Goal: Task Accomplishment & Management: Complete application form

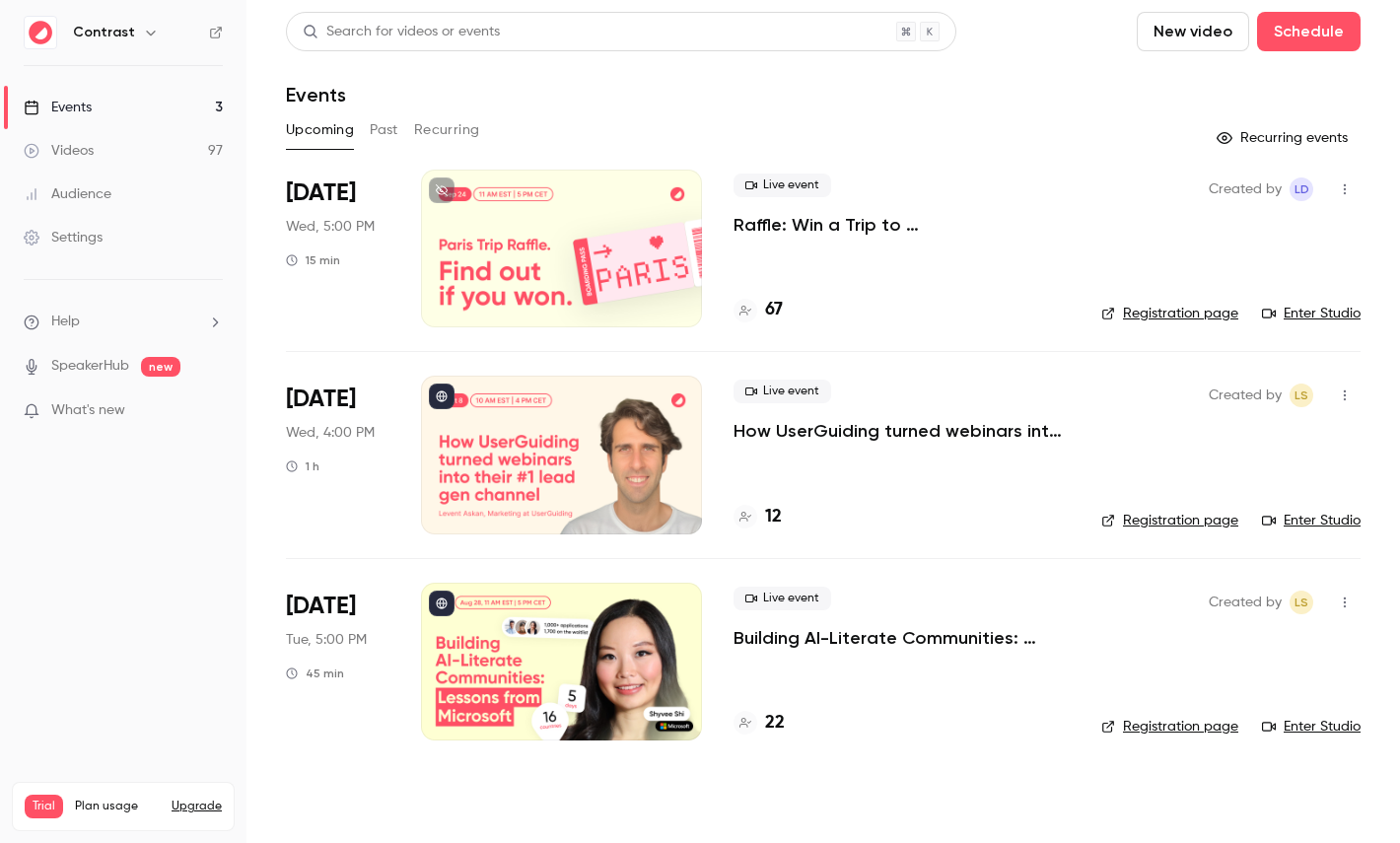
click at [144, 36] on icon "button" at bounding box center [151, 33] width 16 height 16
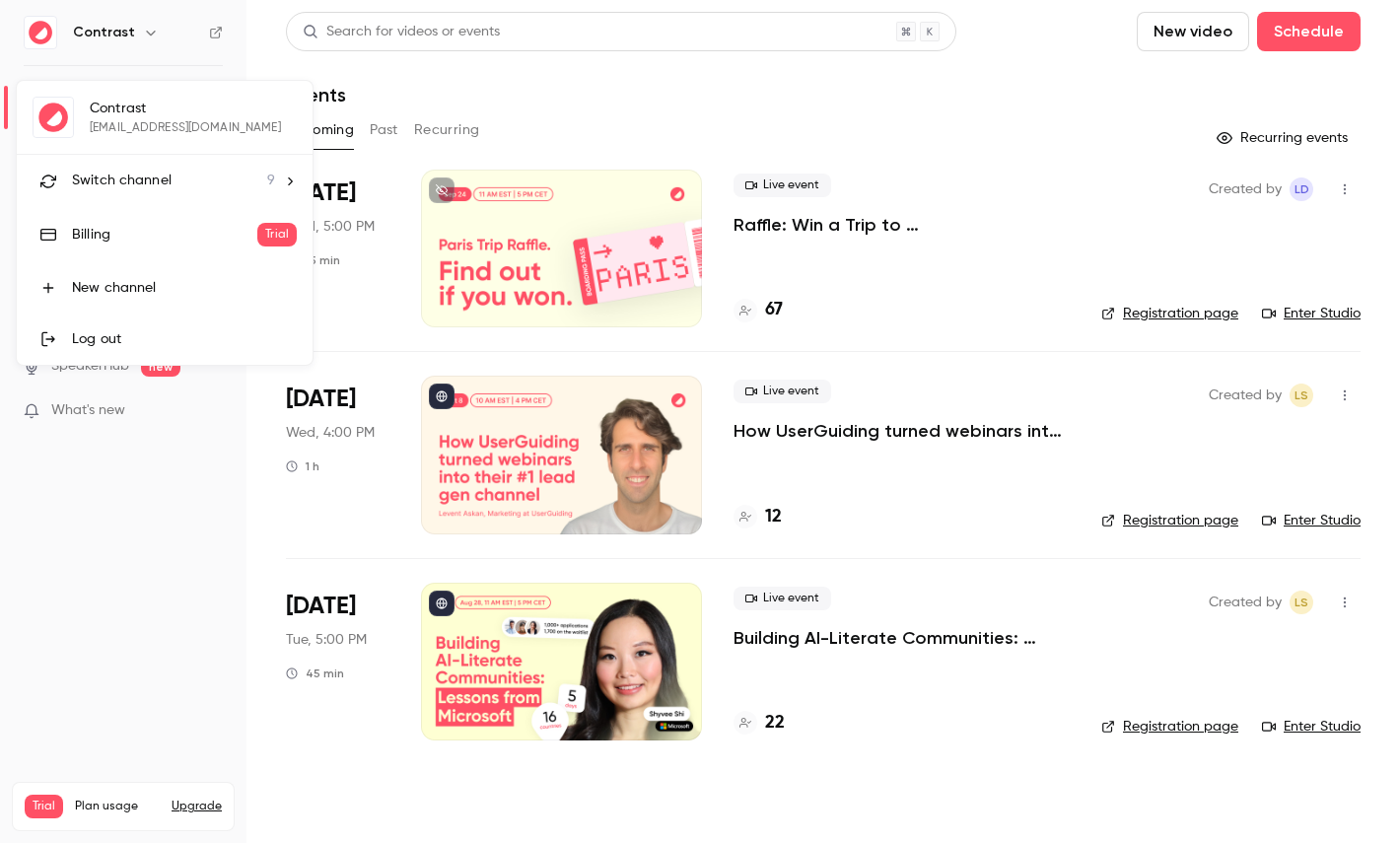
click at [151, 195] on li "Switch channel 9" at bounding box center [164, 181] width 295 height 52
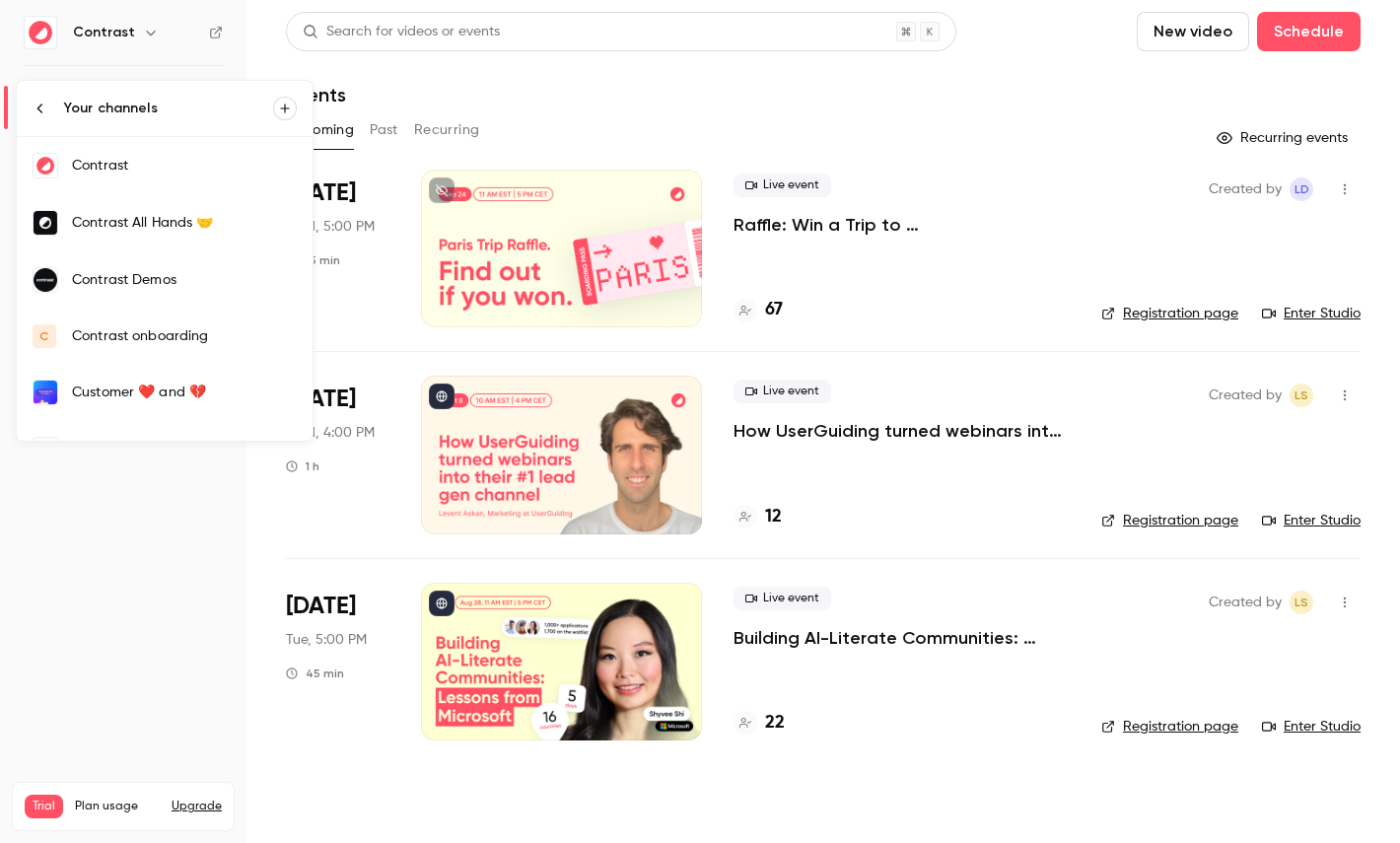
click at [188, 286] on div "Contrast Demos" at bounding box center [185, 280] width 225 height 20
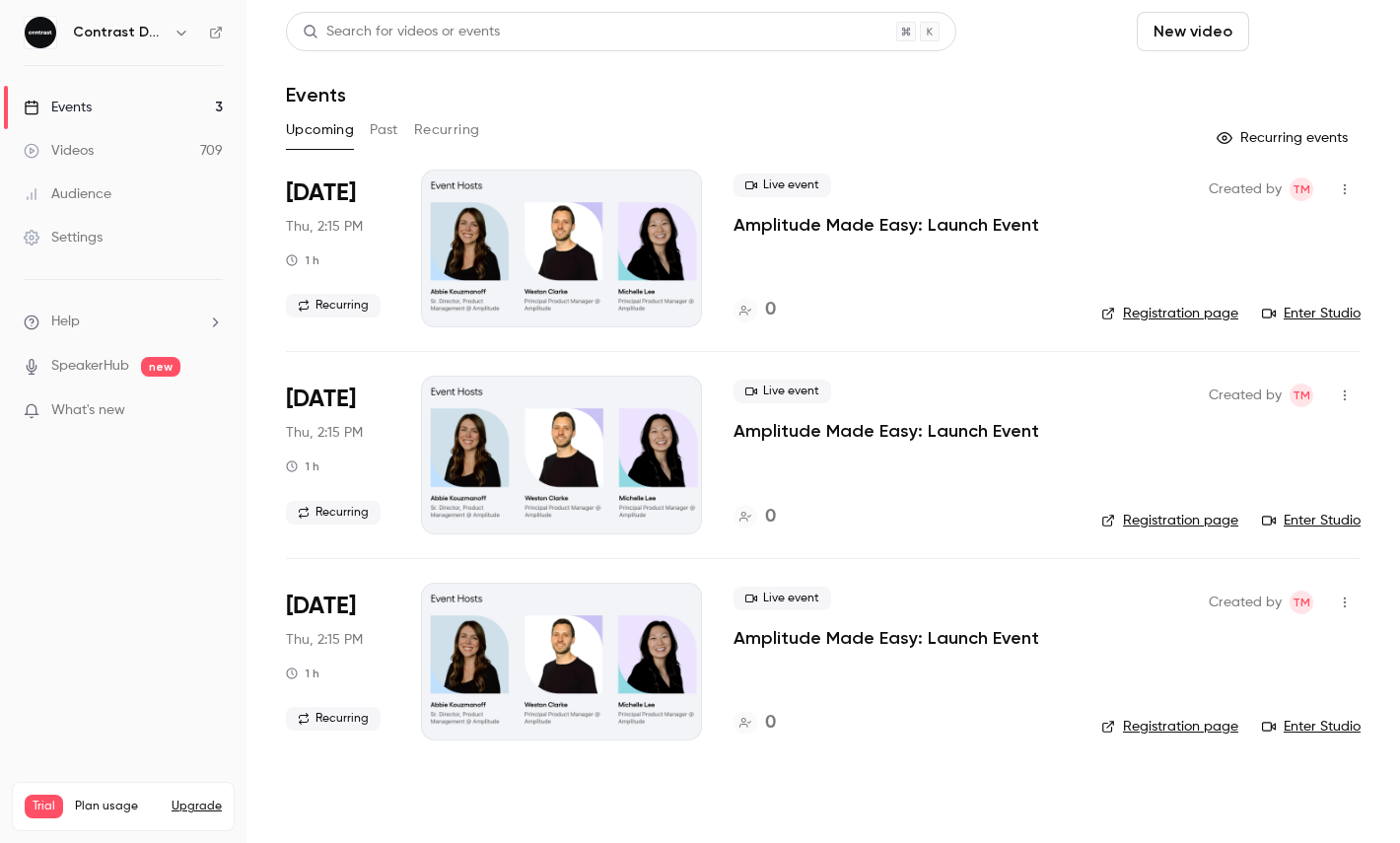
click at [1320, 45] on button "Schedule" at bounding box center [1308, 32] width 104 height 40
click at [1266, 95] on div "One time event" at bounding box center [1270, 86] width 150 height 20
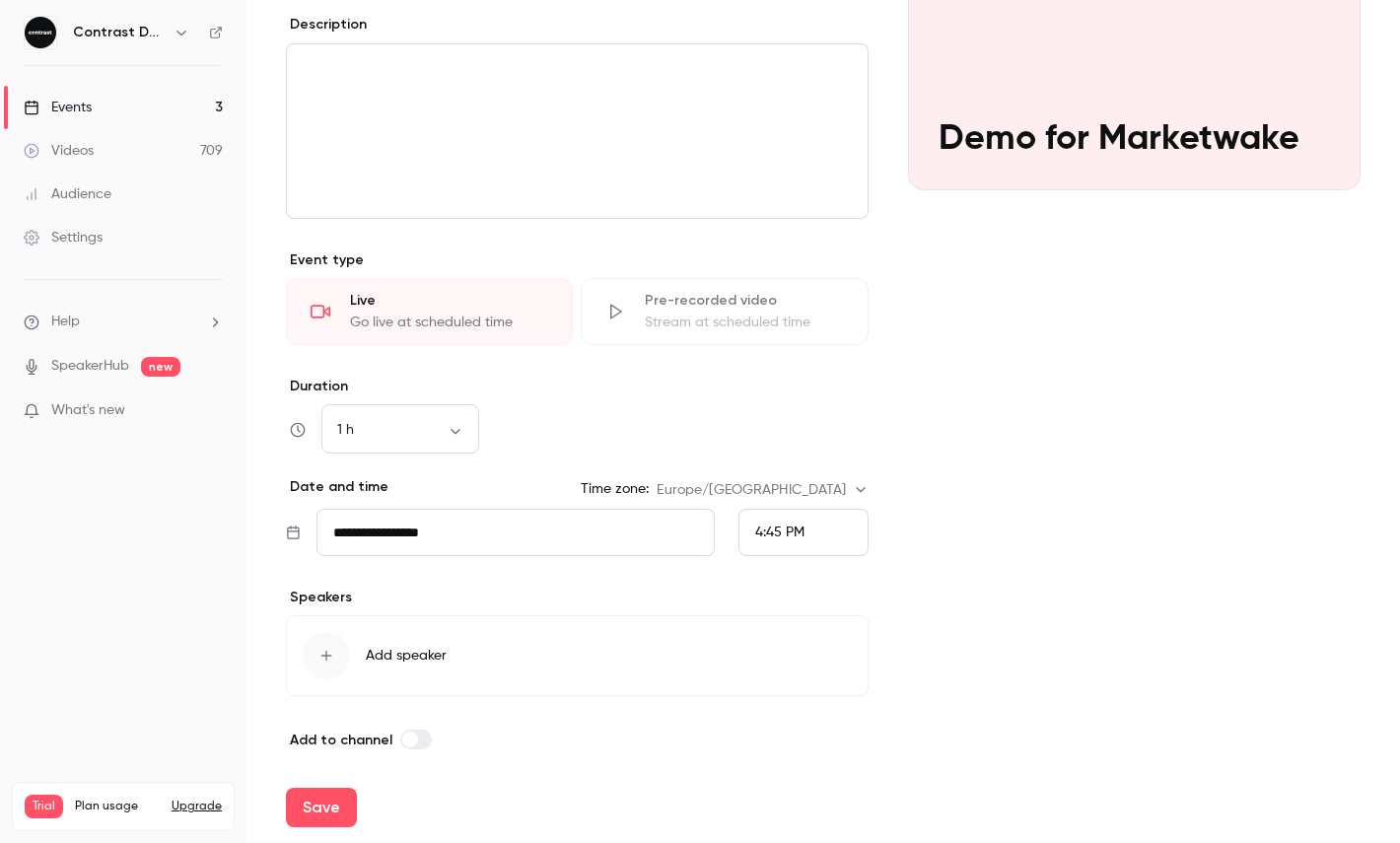
scroll to position [277, 0]
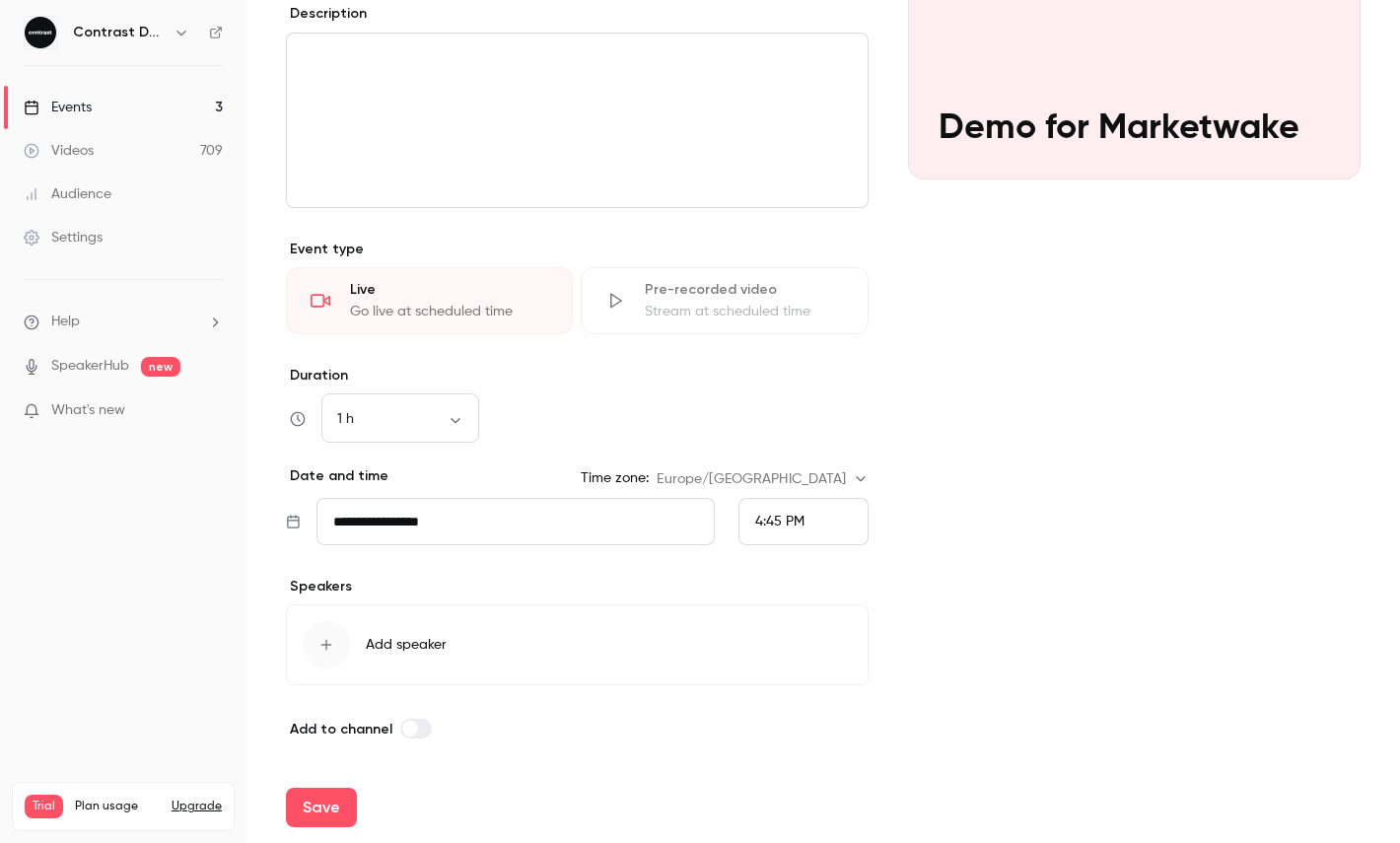
type input "**********"
click at [813, 534] on div "4:45 PM" at bounding box center [803, 522] width 130 height 47
click at [815, 392] on li "5:00 PM" at bounding box center [803, 376] width 128 height 52
click at [943, 417] on div "Cover image Contrast Demos [DATE] 5:00 PM Demo for Marketwake" at bounding box center [1134, 320] width 453 height 840
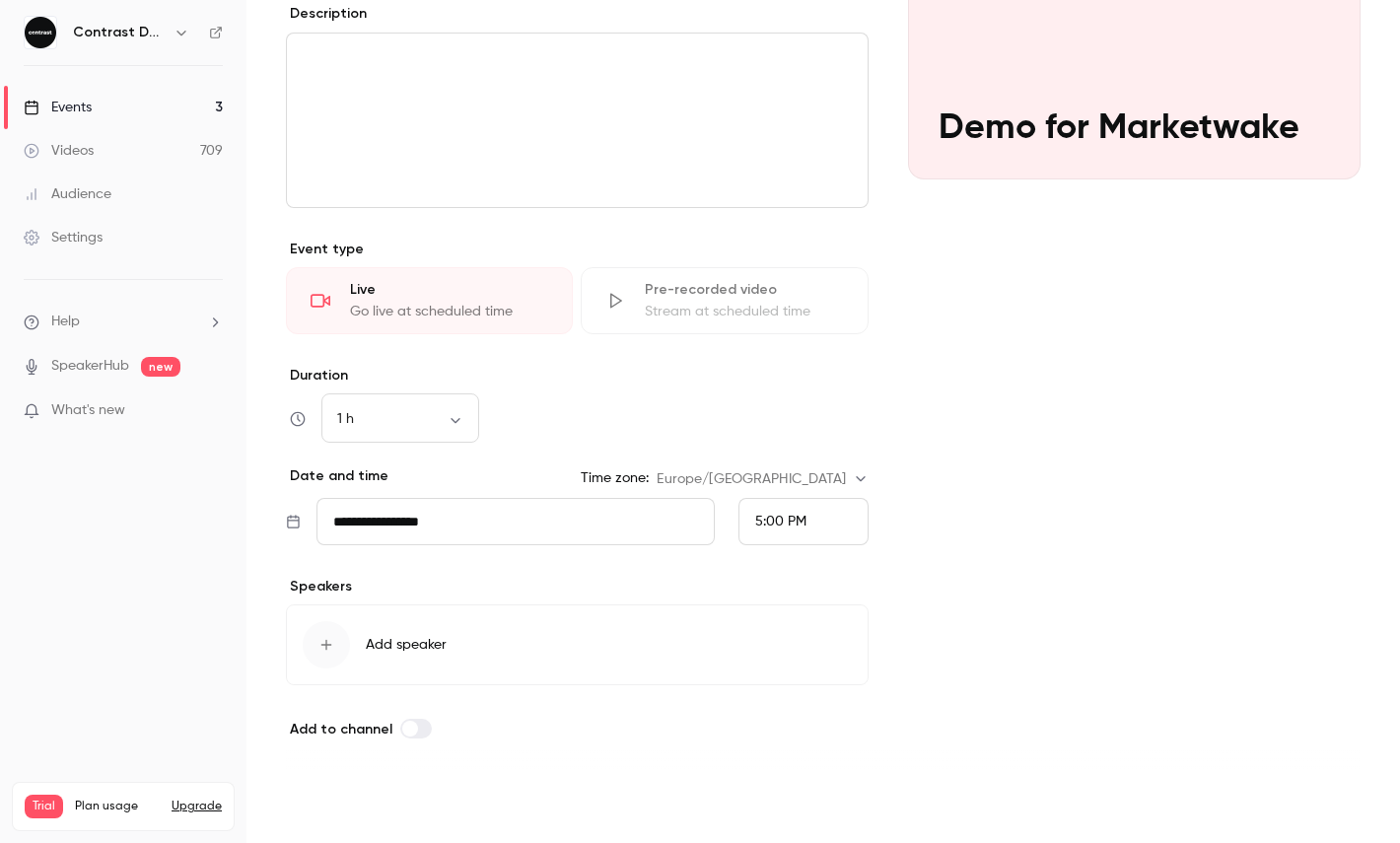
click at [342, 791] on button "Save" at bounding box center [321, 807] width 71 height 40
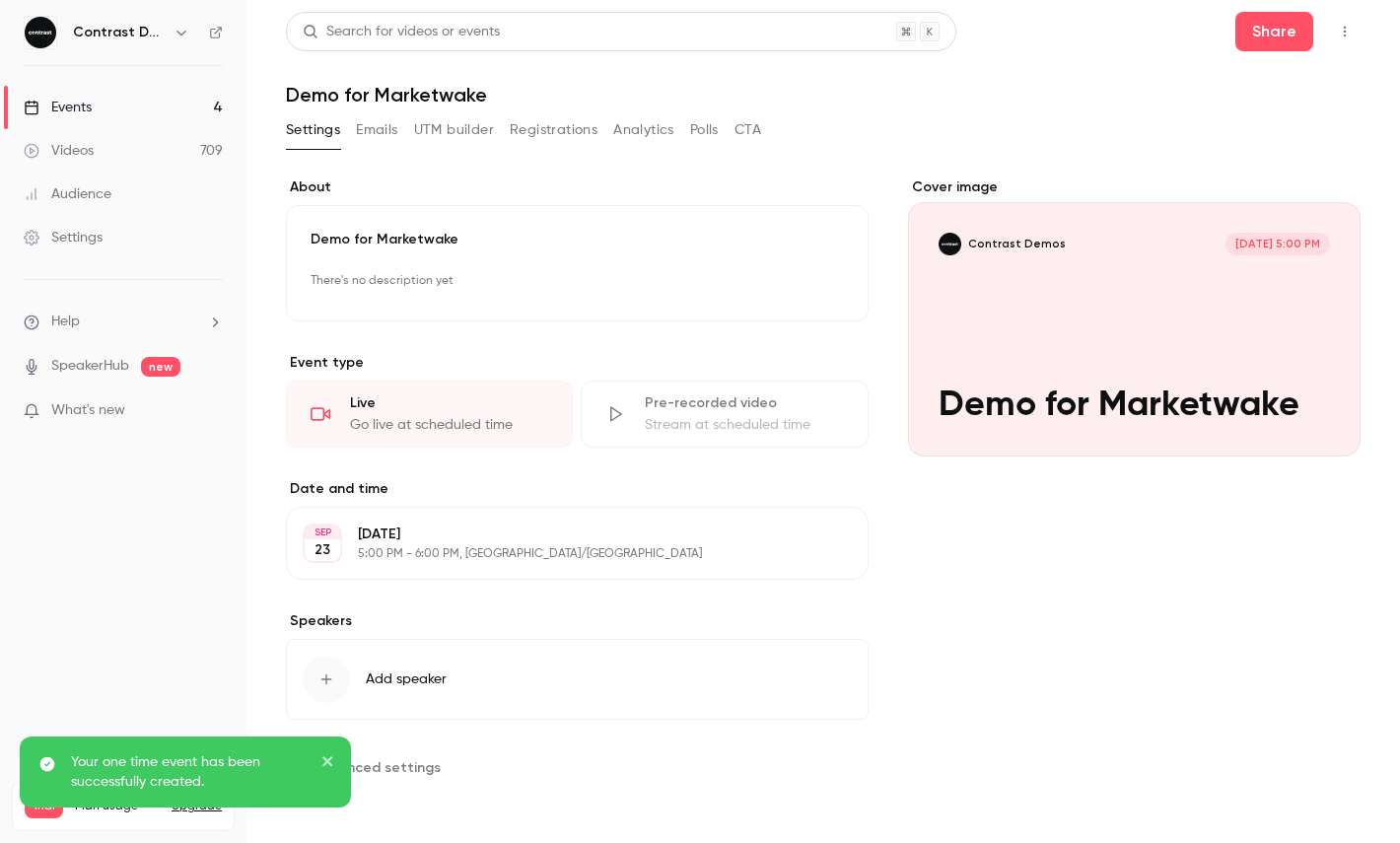
click at [1356, 31] on button "button" at bounding box center [1345, 32] width 32 height 32
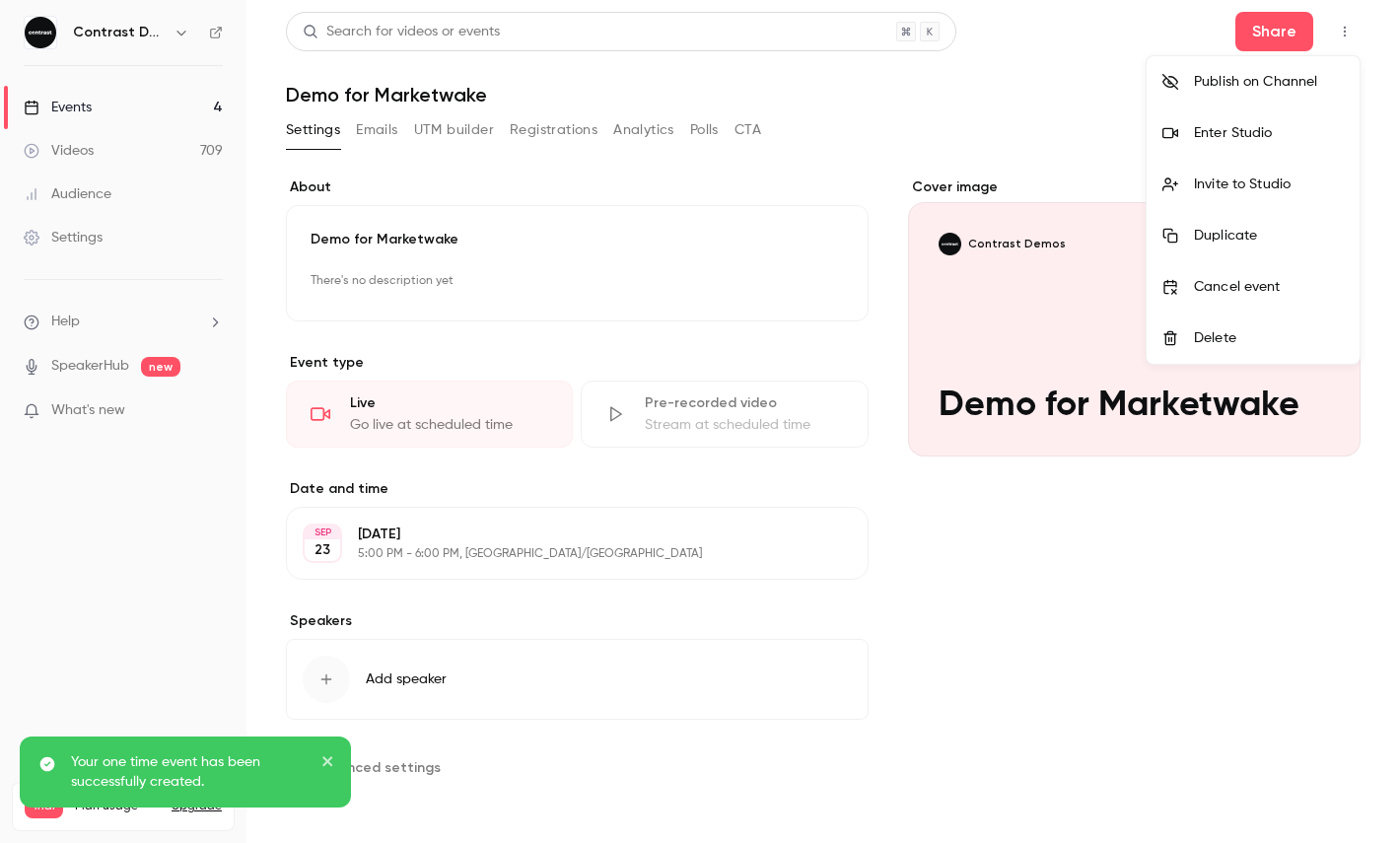
click at [1235, 127] on div "Enter Studio" at bounding box center [1270, 133] width 150 height 20
